Goal: Information Seeking & Learning: Learn about a topic

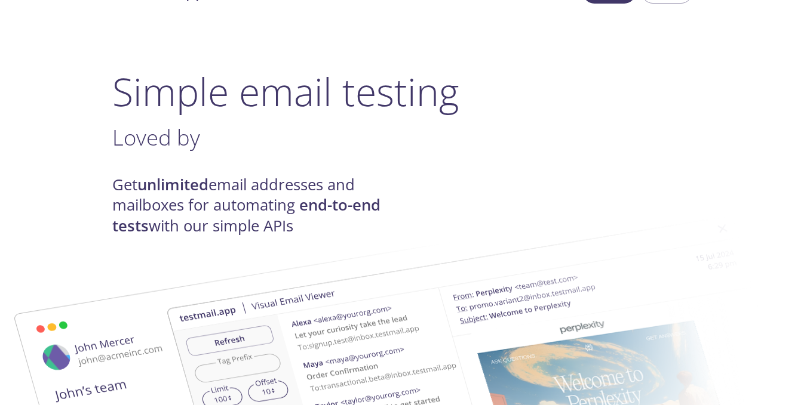
scroll to position [60, 0]
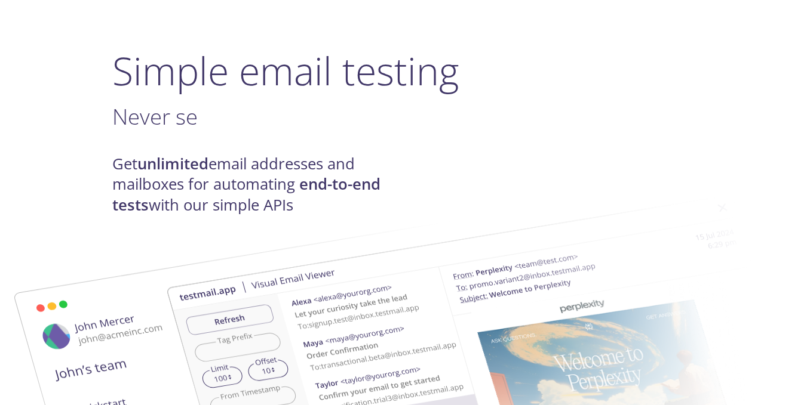
click at [352, 175] on strong "end-to-end tests" at bounding box center [246, 194] width 268 height 41
click at [247, 193] on img at bounding box center [487, 380] width 645 height 404
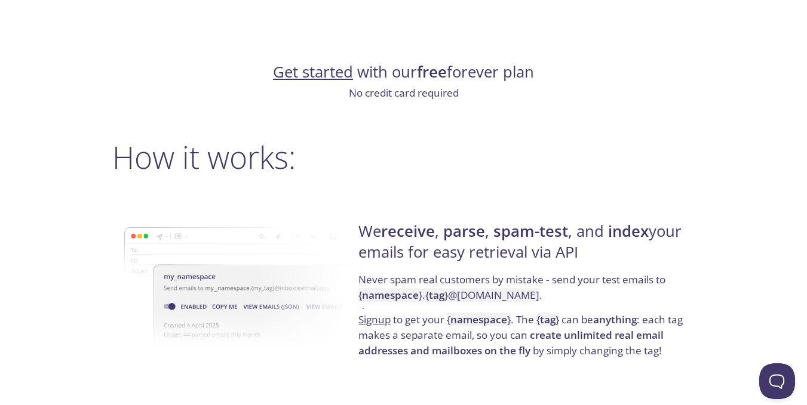
scroll to position [776, 0]
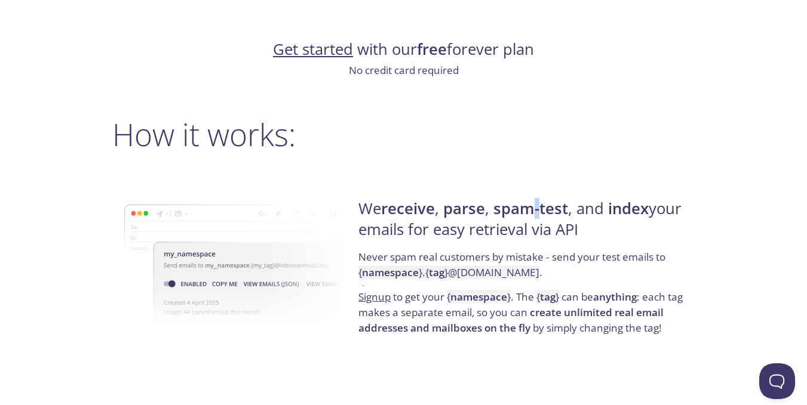
drag, startPoint x: 534, startPoint y: 217, endPoint x: 545, endPoint y: 215, distance: 11.5
click at [545, 215] on strong "spam-test" at bounding box center [530, 208] width 75 height 21
click at [565, 211] on strong "spam-test" at bounding box center [530, 208] width 75 height 21
drag, startPoint x: 601, startPoint y: 211, endPoint x: 674, endPoint y: 211, distance: 72.9
click at [673, 211] on h4 "We receive , parse , spam-test , and index your emails for easy retrieval via A…" at bounding box center [524, 224] width 333 height 51
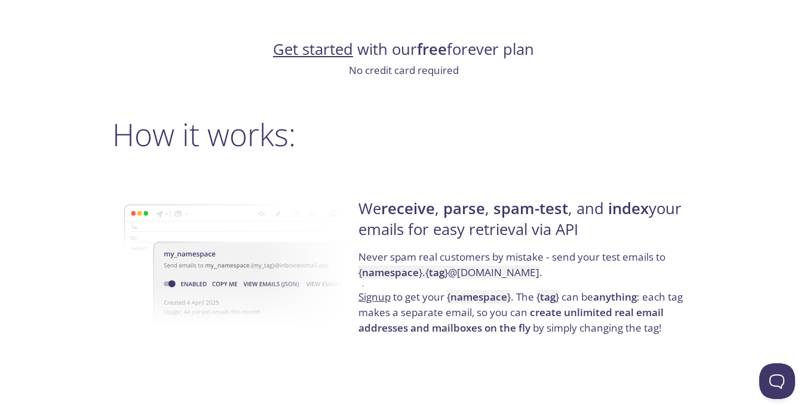
click at [510, 223] on h4 "We receive , parse , spam-test , and index your emails for easy retrieval via A…" at bounding box center [524, 224] width 333 height 51
click at [655, 256] on p "Never spam real customers by mistake - send your test emails to { namespace } .…" at bounding box center [524, 270] width 333 height 40
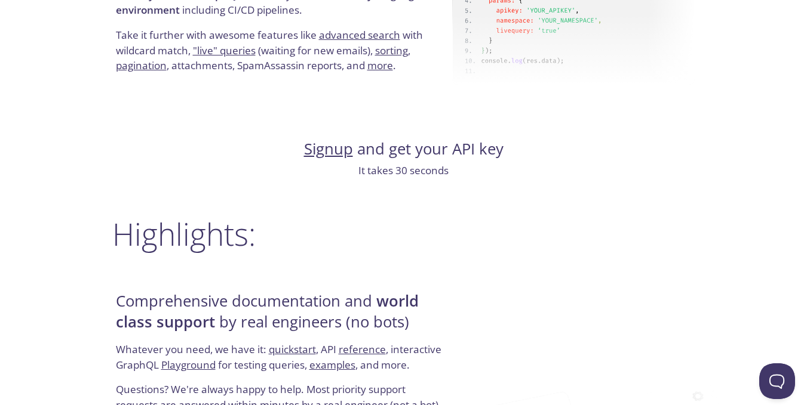
scroll to position [1433, 0]
